Goal: Information Seeking & Learning: Obtain resource

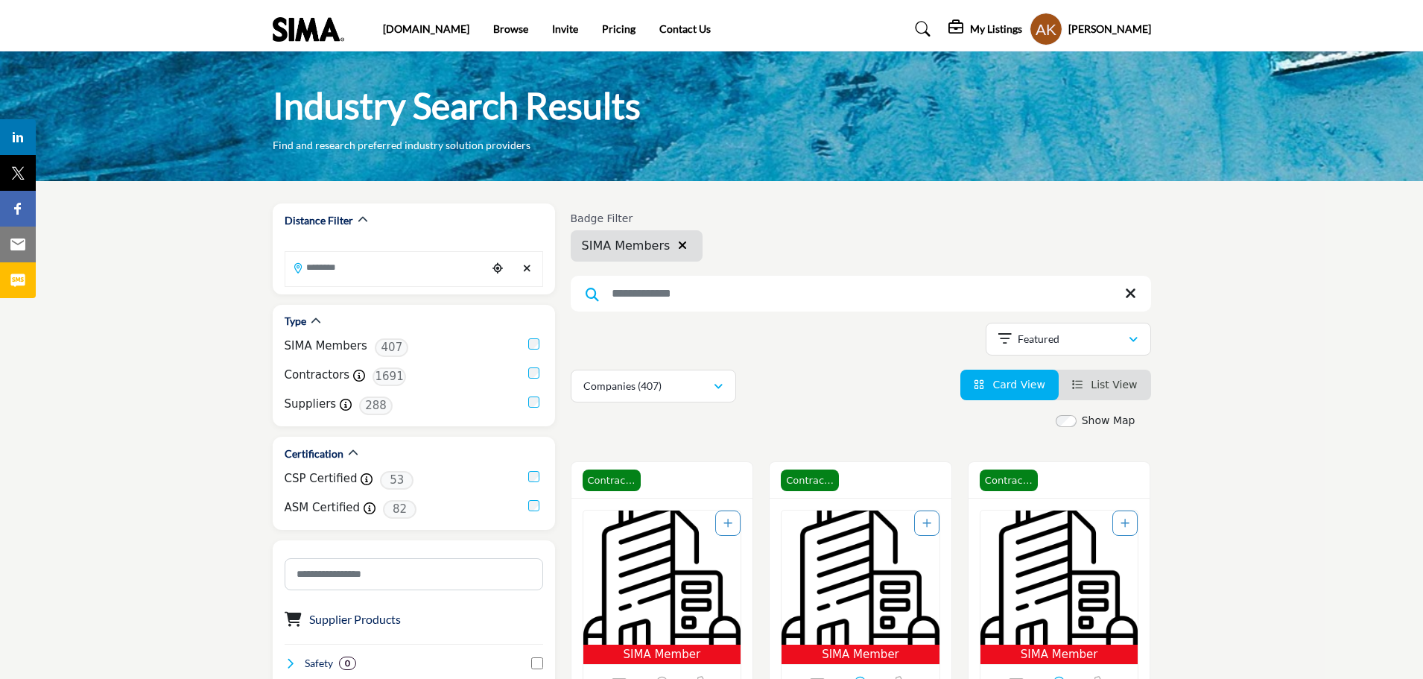
click at [297, 33] on img at bounding box center [312, 29] width 79 height 25
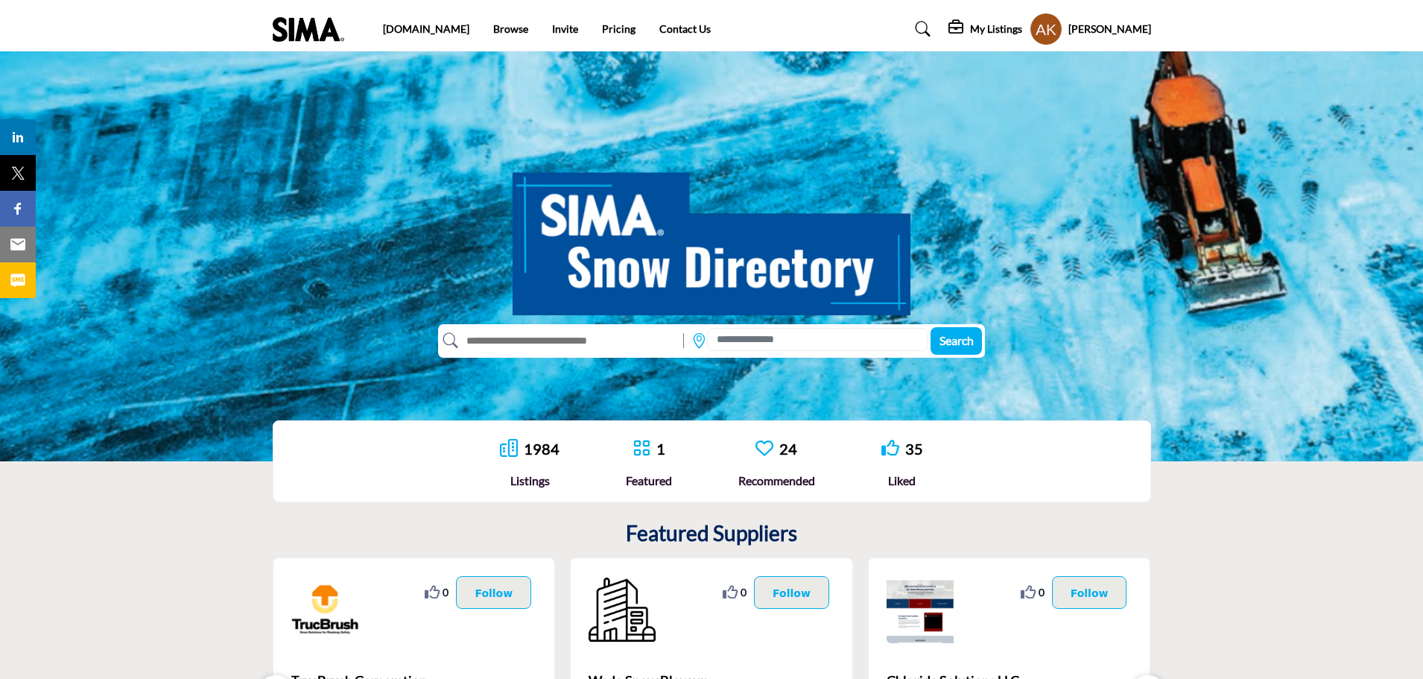
click at [278, 34] on img at bounding box center [312, 29] width 79 height 25
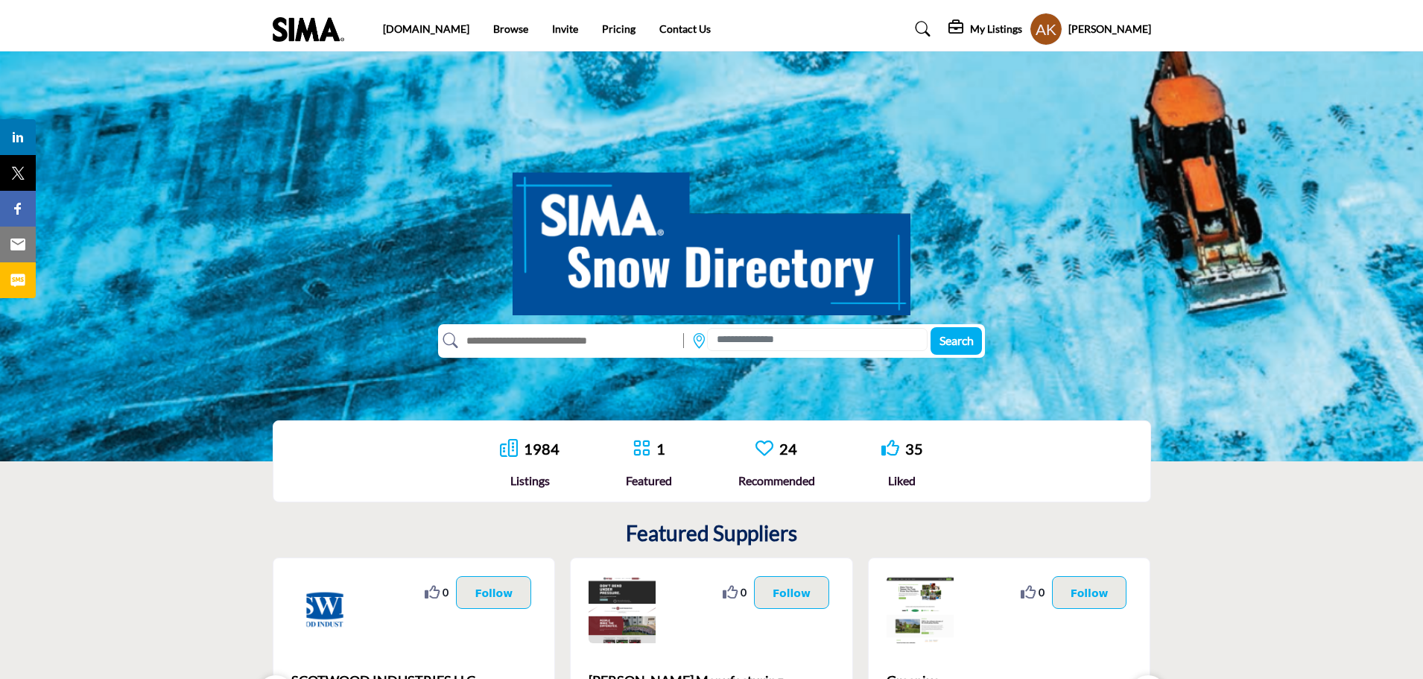
click at [925, 33] on icon at bounding box center [923, 29] width 15 height 15
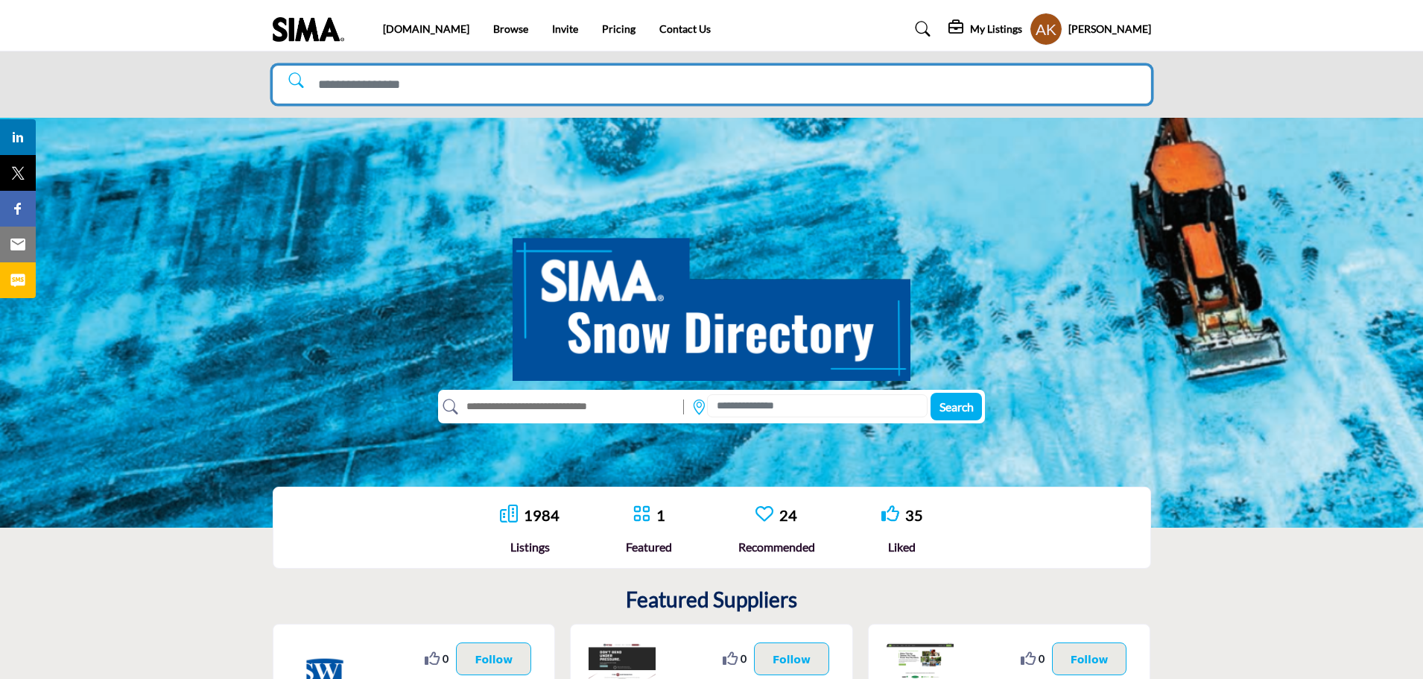
click at [799, 86] on input "Search Solutions" at bounding box center [712, 85] width 879 height 38
type input "******"
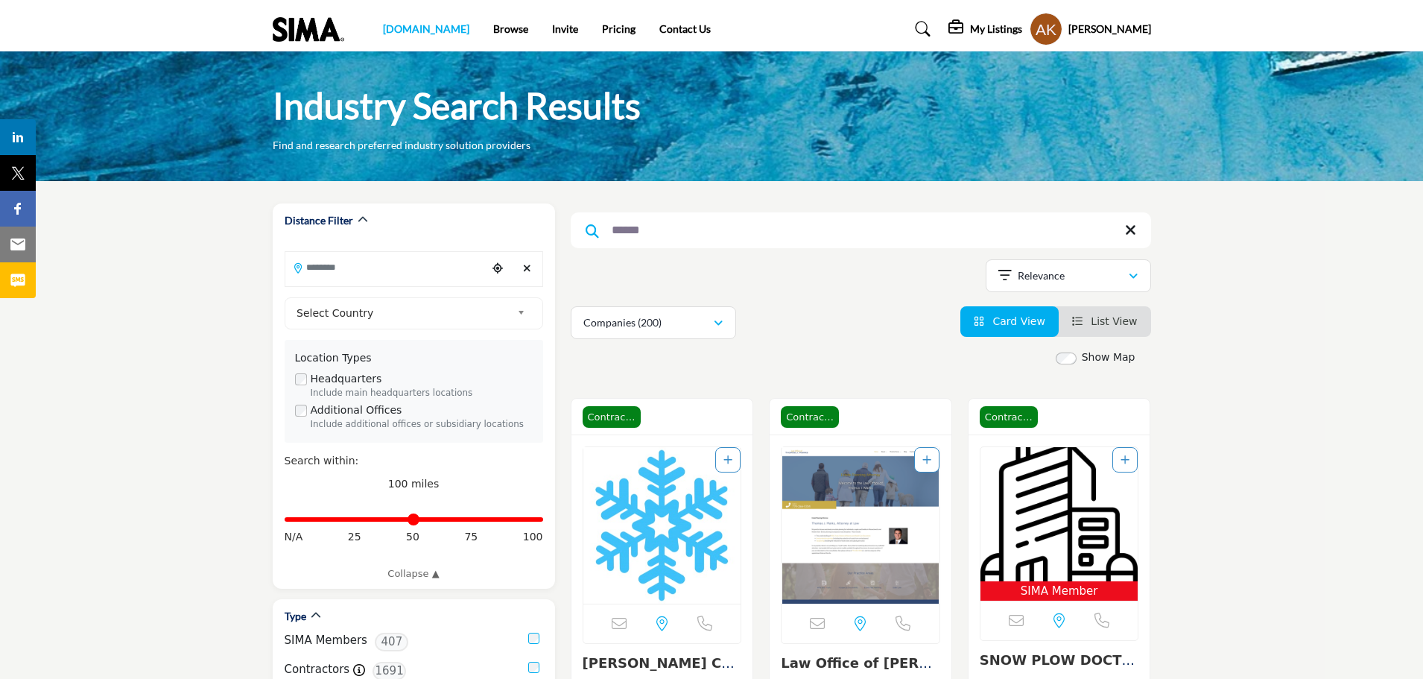
click at [405, 31] on link "[DOMAIN_NAME]" at bounding box center [426, 28] width 86 height 13
click at [552, 24] on link "Invite" at bounding box center [565, 28] width 26 height 13
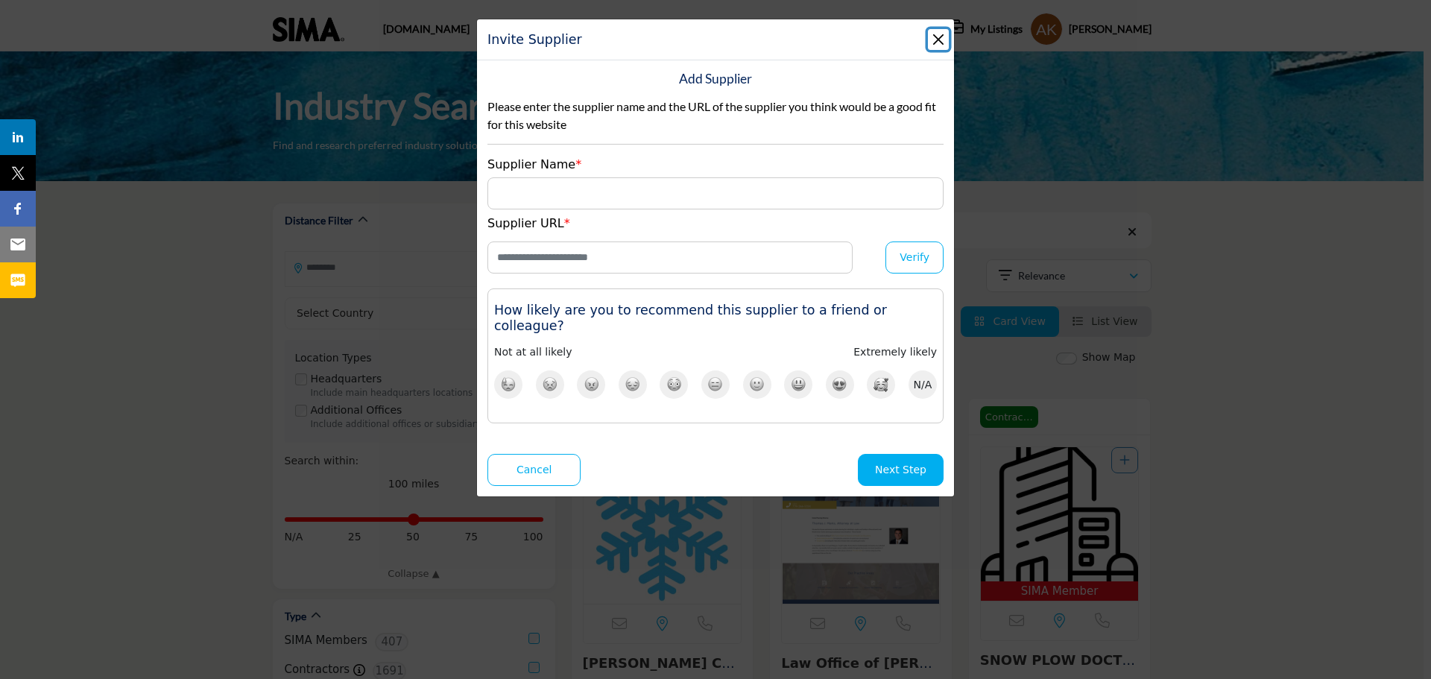
click at [937, 34] on button "Close" at bounding box center [938, 39] width 21 height 21
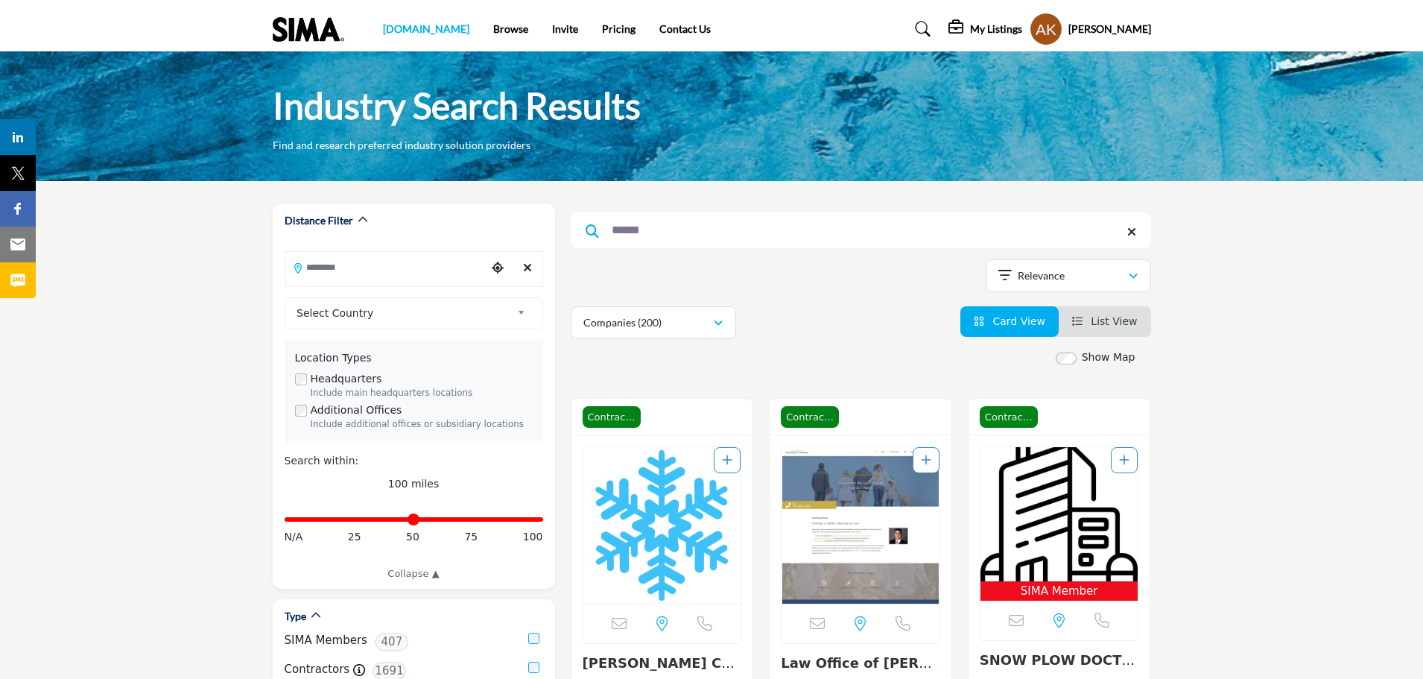
click at [387, 24] on link "[DOMAIN_NAME]" at bounding box center [426, 28] width 86 height 13
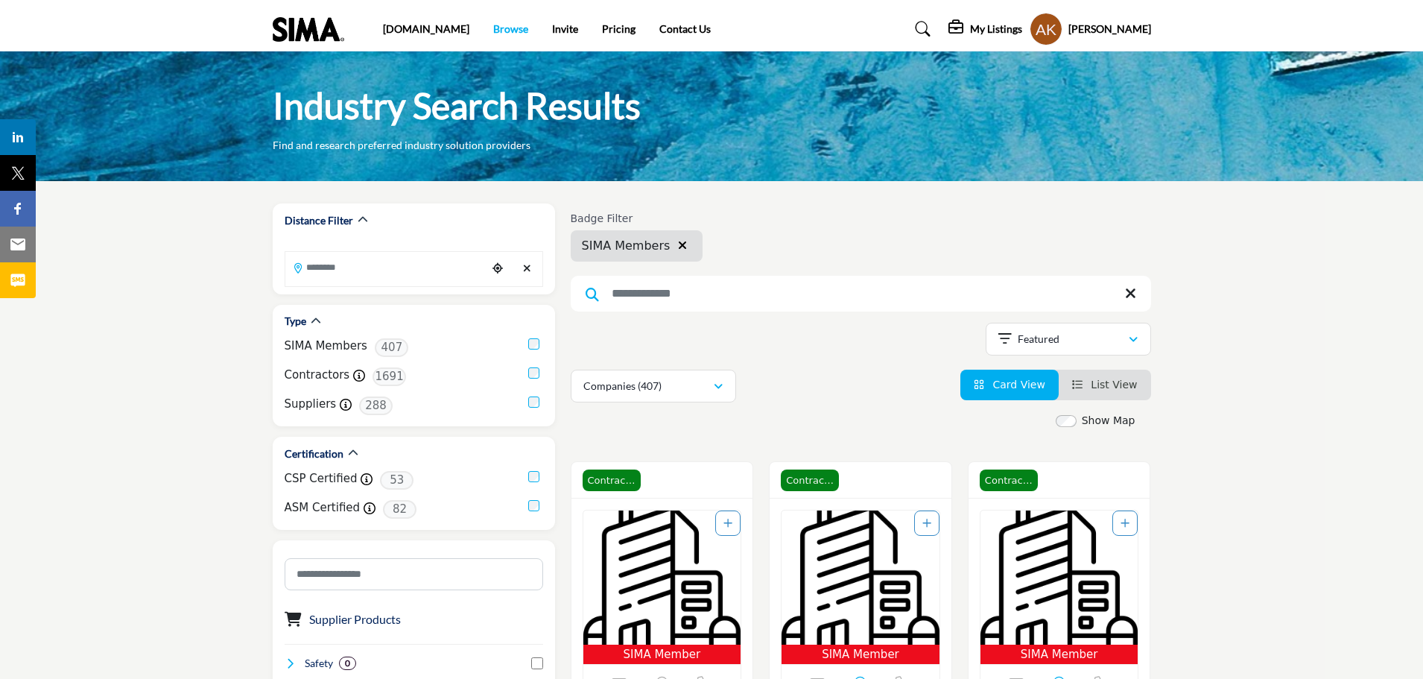
click at [493, 30] on link "Browse" at bounding box center [510, 28] width 35 height 13
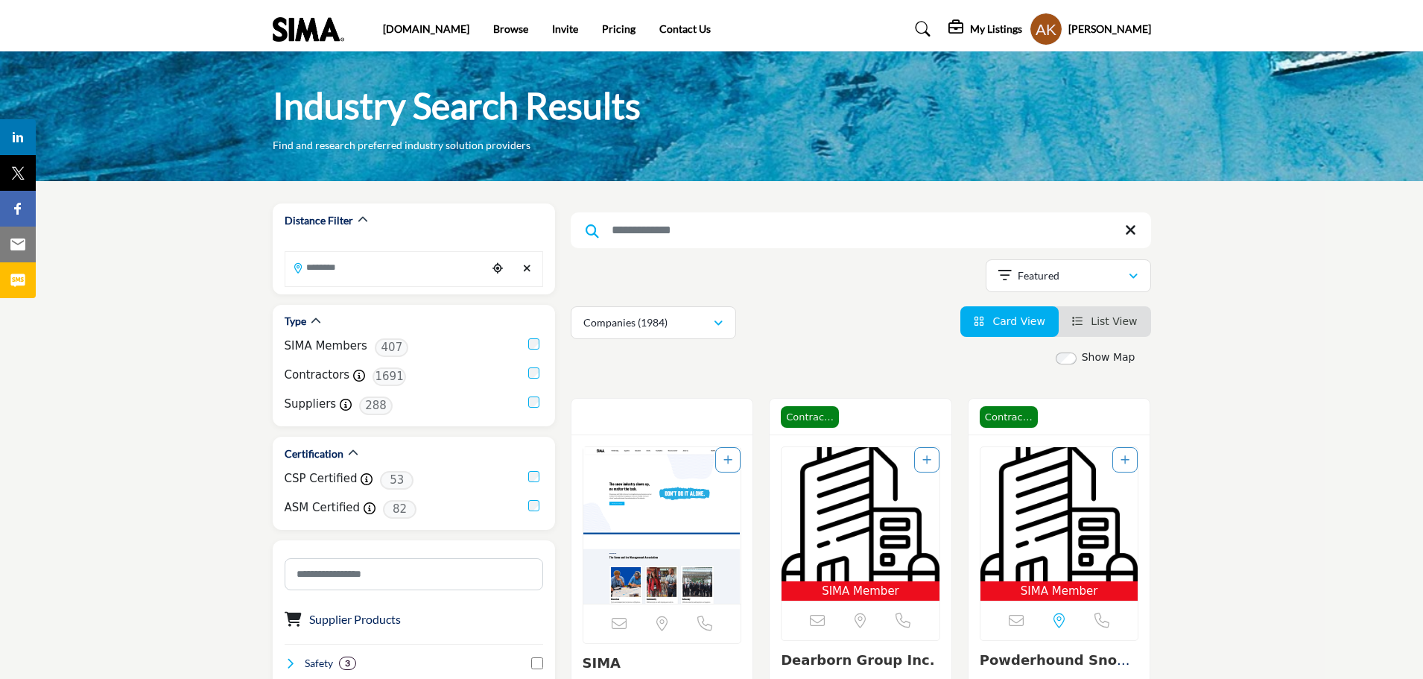
click at [309, 31] on img at bounding box center [312, 29] width 79 height 25
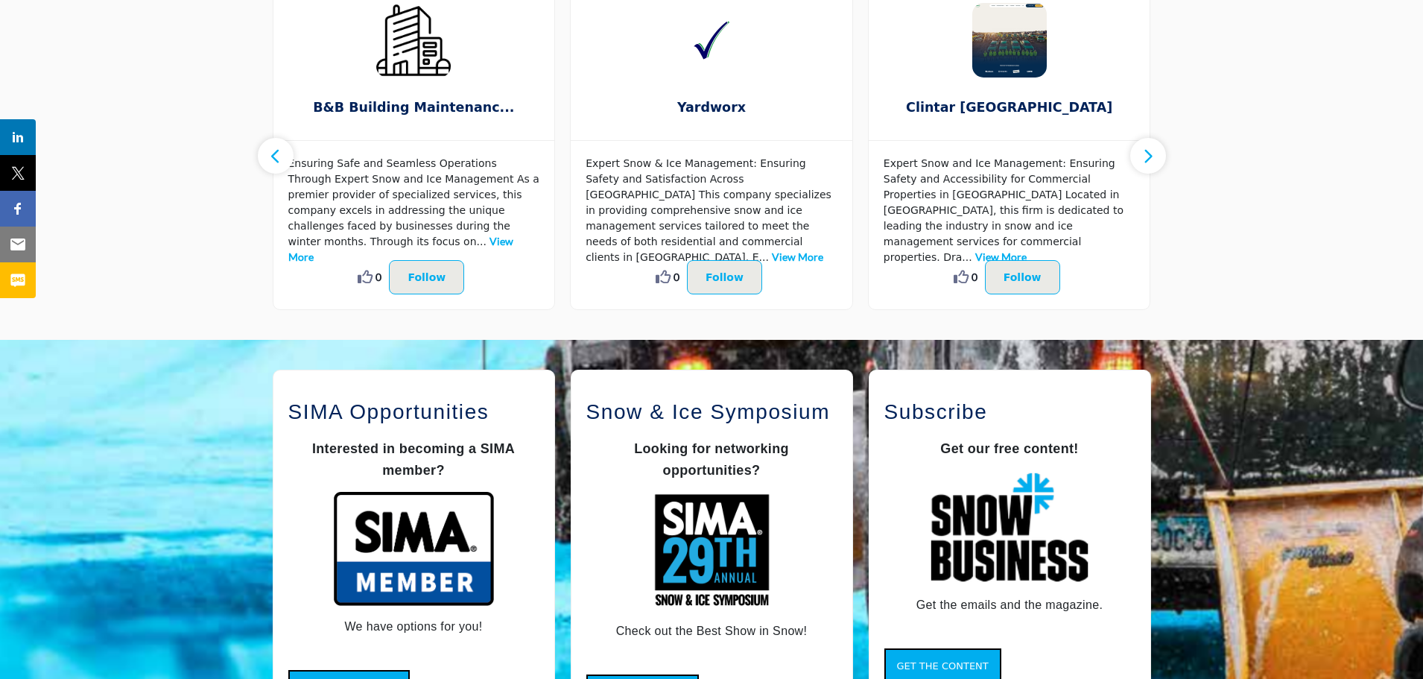
scroll to position [1118, 0]
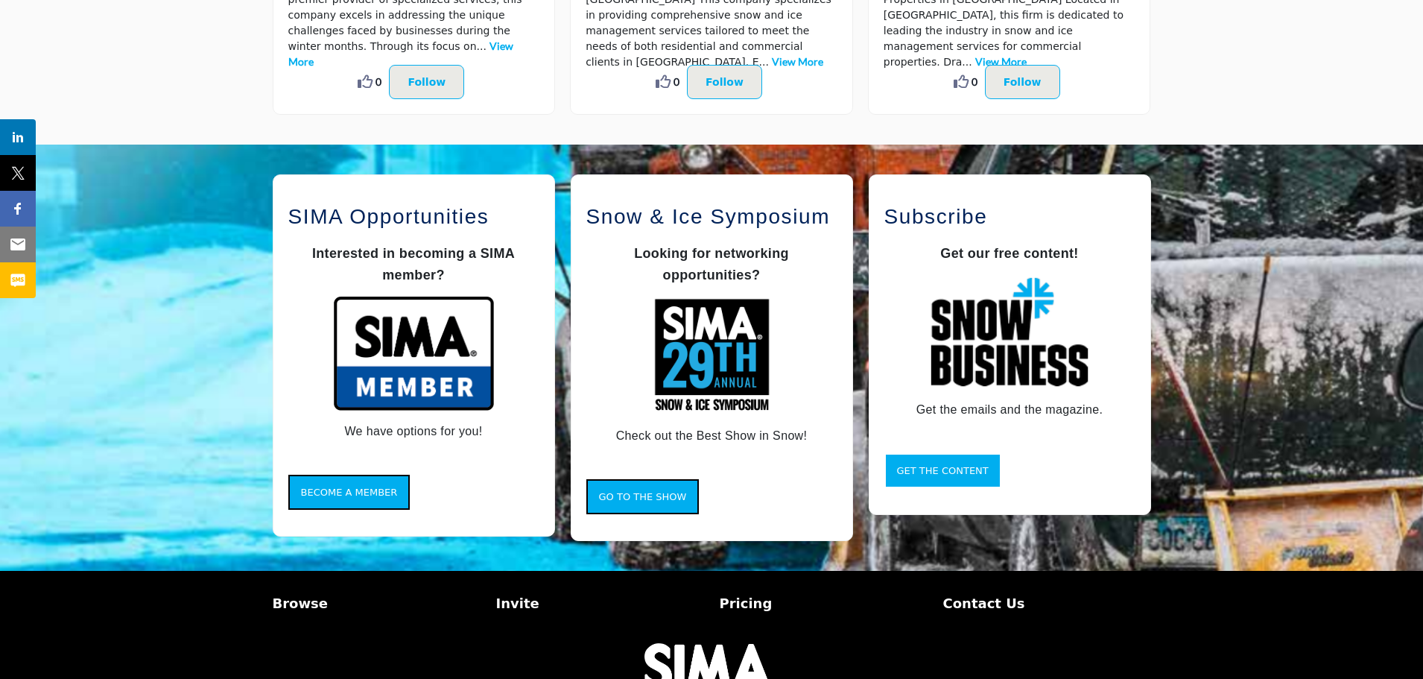
click at [947, 461] on button "Get the Content" at bounding box center [943, 471] width 117 height 36
